Goal: Answer question/provide support: Share knowledge or assist other users

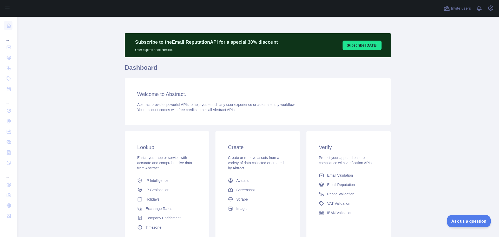
click at [462, 224] on button "Ask us a question" at bounding box center [466, 220] width 39 height 11
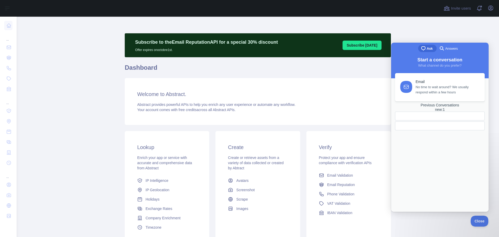
click at [446, 112] on div "Previous Conversations new : 1" at bounding box center [440, 107] width 90 height 9
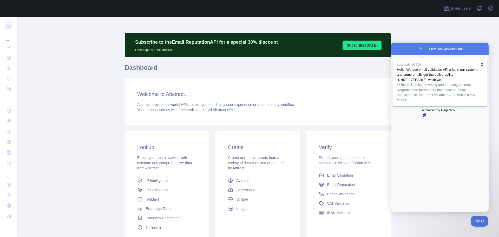
click at [441, 92] on span "Hi there! Thanks for writing and for using Abstract. Regarding the parameters t…" at bounding box center [436, 92] width 78 height 19
drag, startPoint x: 417, startPoint y: 100, endPoint x: 461, endPoint y: 108, distance: 44.8
drag, startPoint x: 449, startPoint y: 111, endPoint x: 398, endPoint y: 104, distance: 51.4
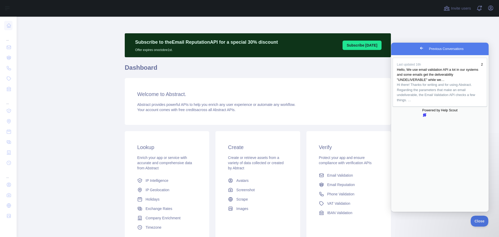
drag, startPoint x: 463, startPoint y: 121, endPoint x: 473, endPoint y: 109, distance: 14.9
drag, startPoint x: 414, startPoint y: 81, endPoint x: 437, endPoint y: 87, distance: 24.2
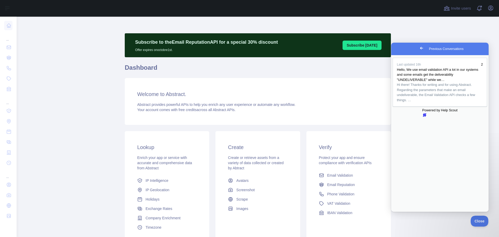
drag, startPoint x: 413, startPoint y: 83, endPoint x: 417, endPoint y: 83, distance: 4.2
drag, startPoint x: 415, startPoint y: 87, endPoint x: 475, endPoint y: 94, distance: 59.6
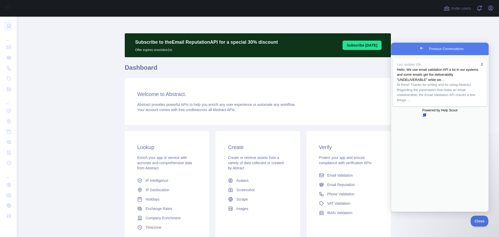
drag, startPoint x: 408, startPoint y: 102, endPoint x: 455, endPoint y: 111, distance: 47.7
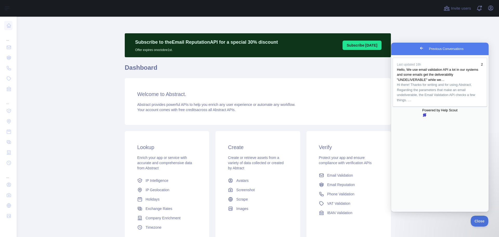
scroll to position [93, 0]
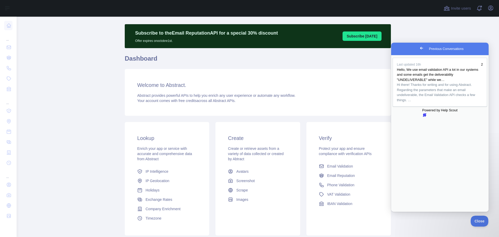
scroll to position [0, 0]
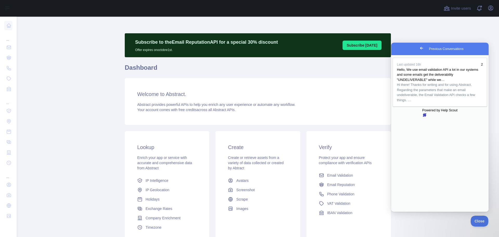
drag, startPoint x: 427, startPoint y: 131, endPoint x: 467, endPoint y: 129, distance: 39.5
copy div "[PERSON_NAME][EMAIL_ADDRESS][DOMAIN_NAME]"
drag, startPoint x: 400, startPoint y: 64, endPoint x: 449, endPoint y: 175, distance: 121.8
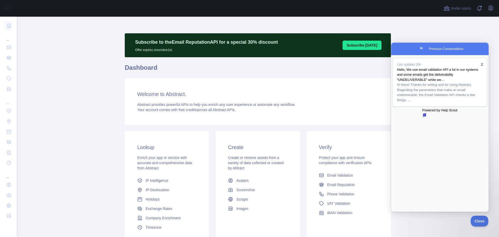
copy div "Hi there! Thanks for writing and for using Abstract. Regarding the parameters t…"
